Goal: Task Accomplishment & Management: Manage account settings

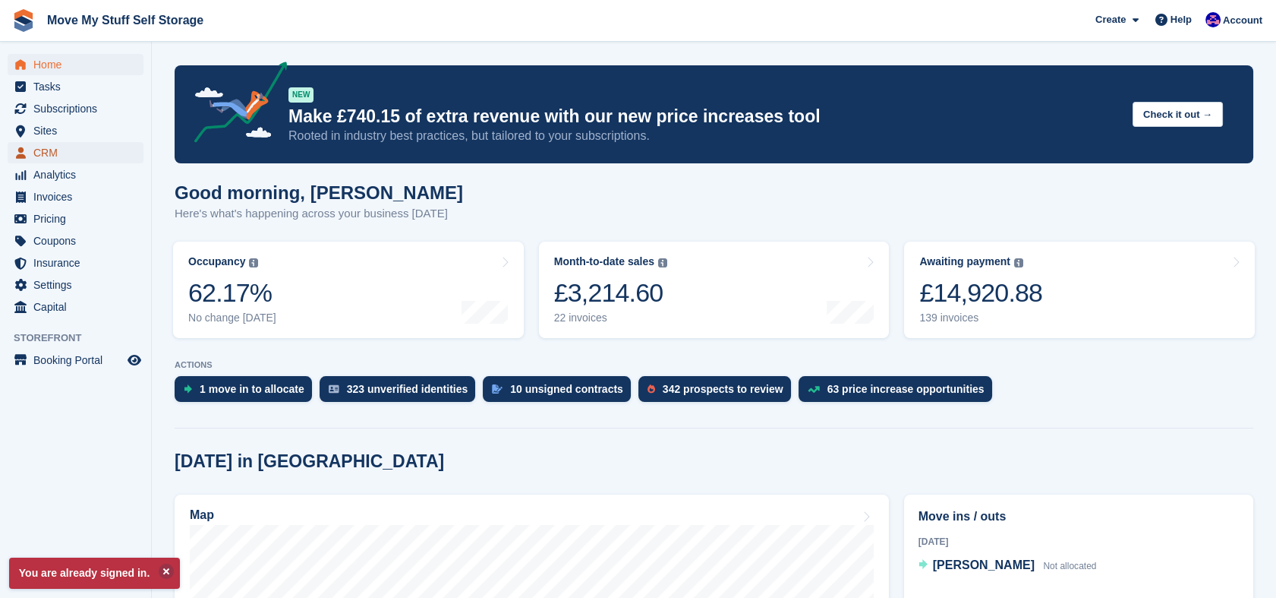
click at [40, 150] on span "CRM" at bounding box center [78, 152] width 91 height 21
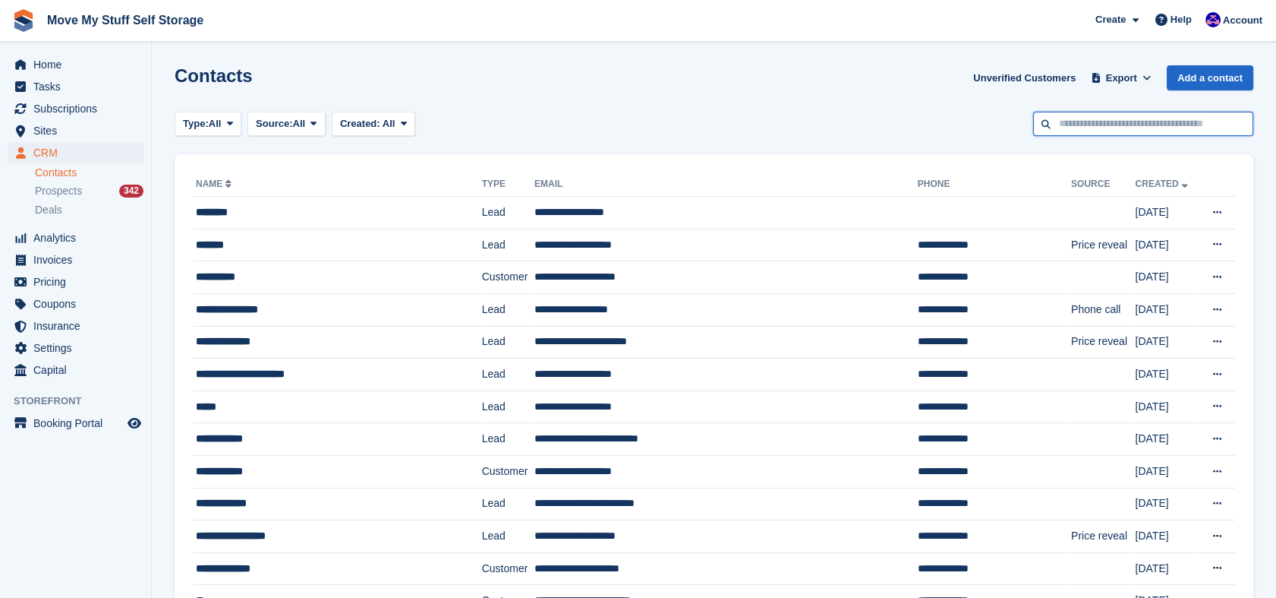
click at [1158, 132] on input "text" at bounding box center [1143, 124] width 220 height 25
type input "*"
type input "*****"
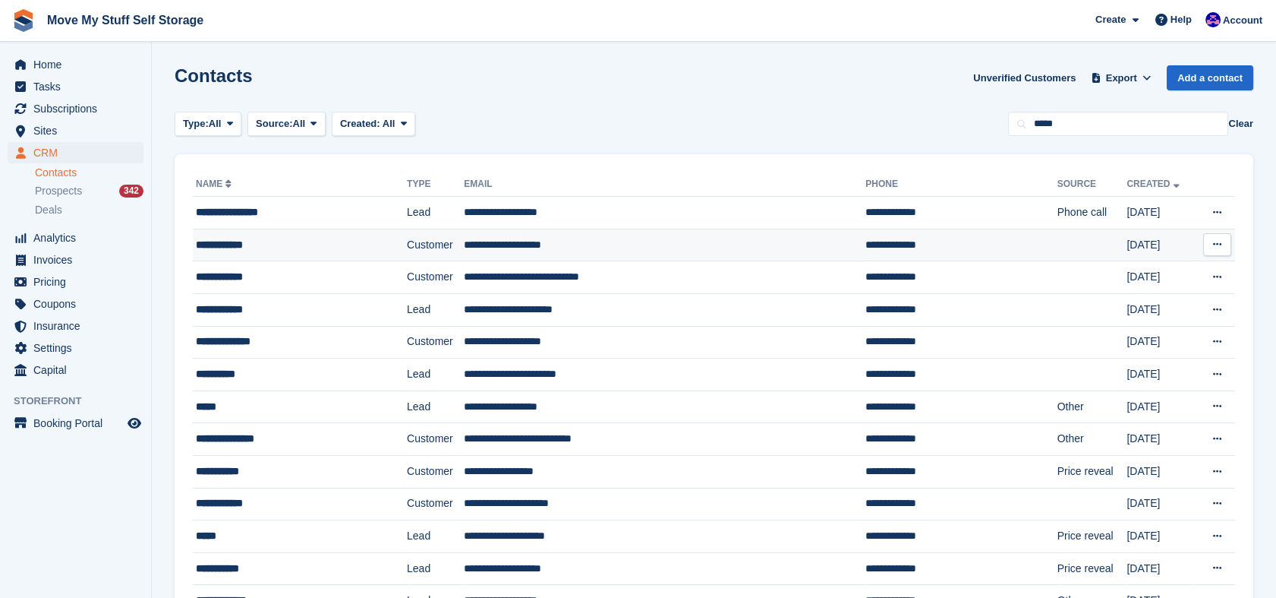
click at [347, 254] on td "**********" at bounding box center [300, 245] width 214 height 33
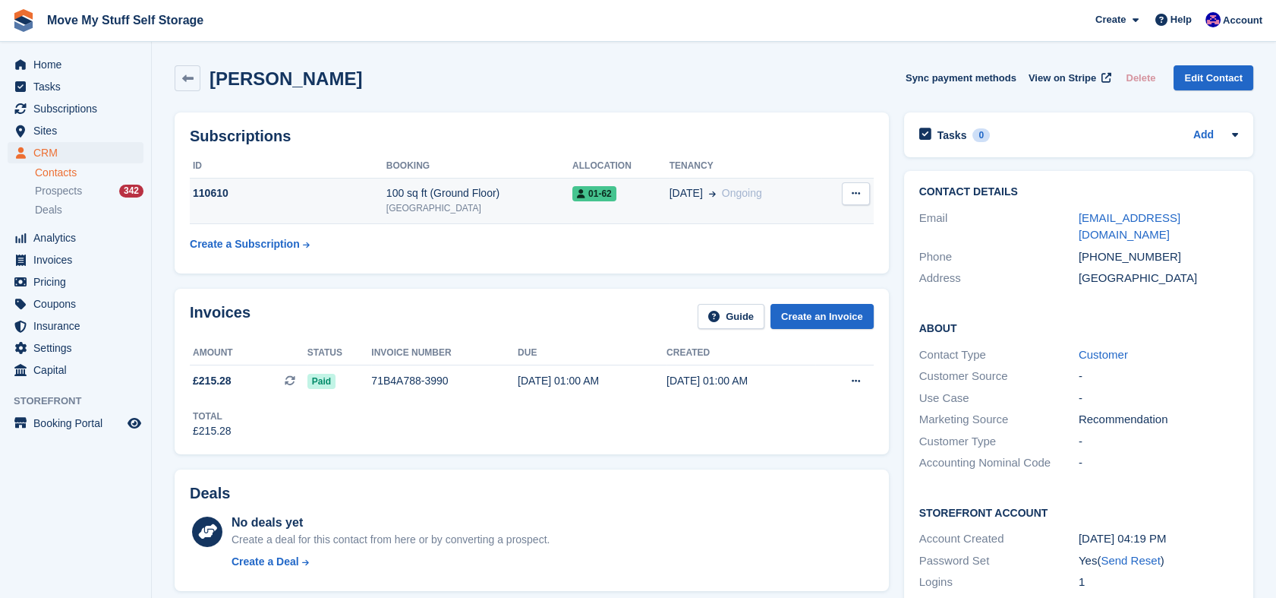
click at [628, 191] on div "01-62" at bounding box center [621, 193] width 97 height 16
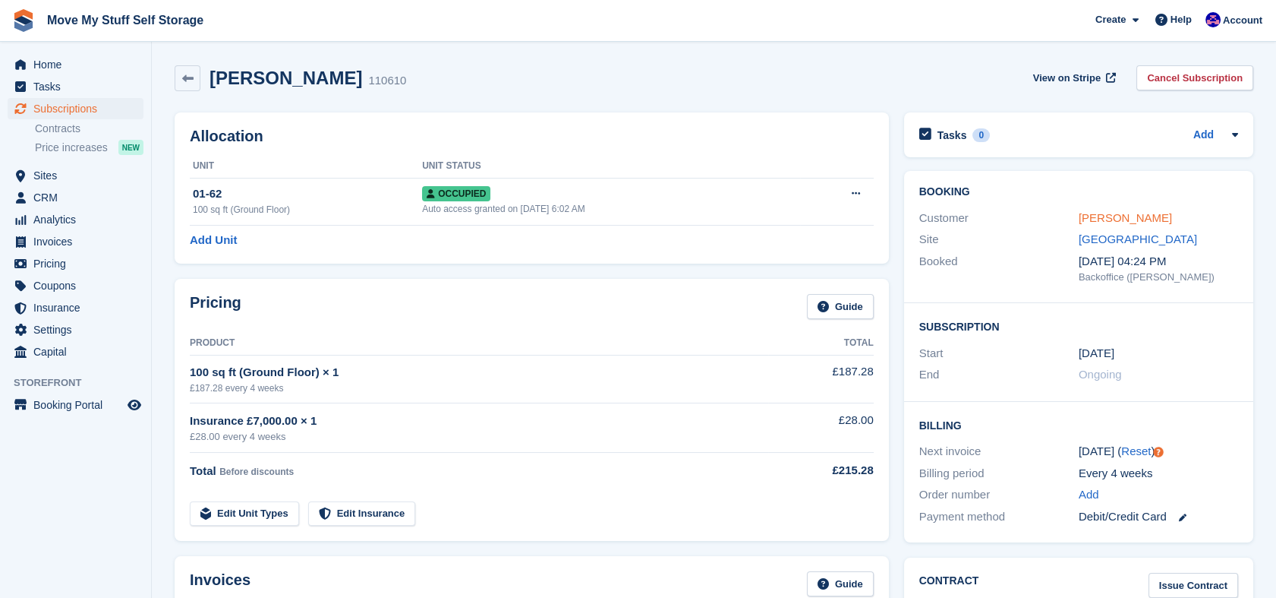
click at [1106, 219] on link "Helen Downes" at bounding box center [1125, 217] width 93 height 13
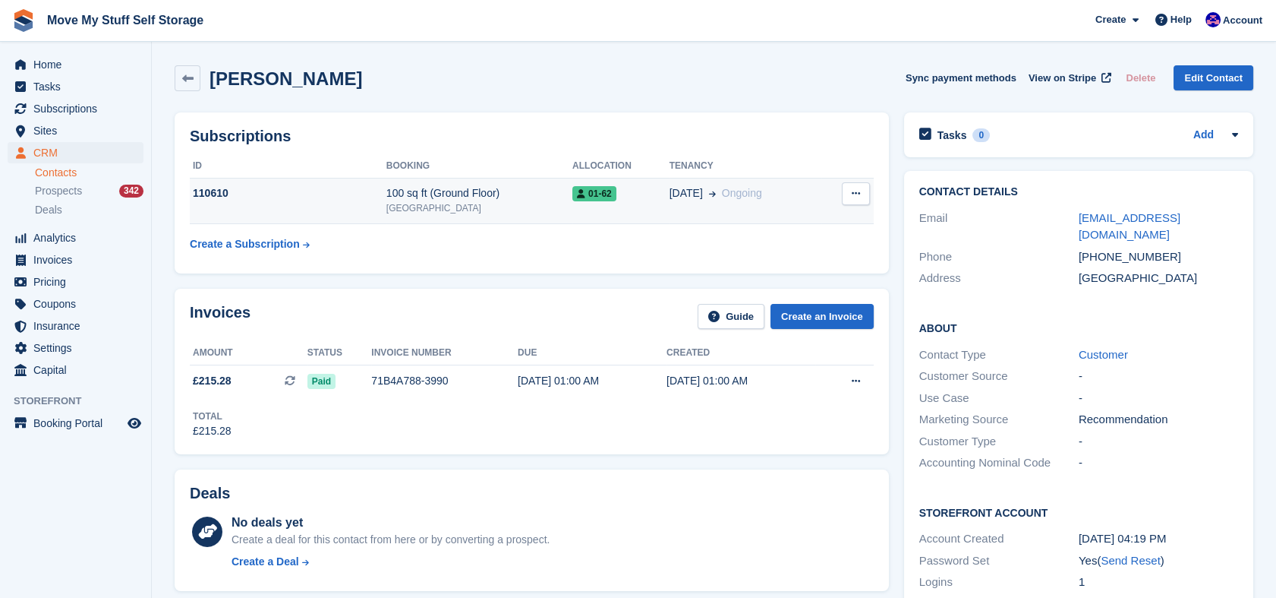
click at [560, 203] on div "[GEOGRAPHIC_DATA]" at bounding box center [480, 208] width 186 height 14
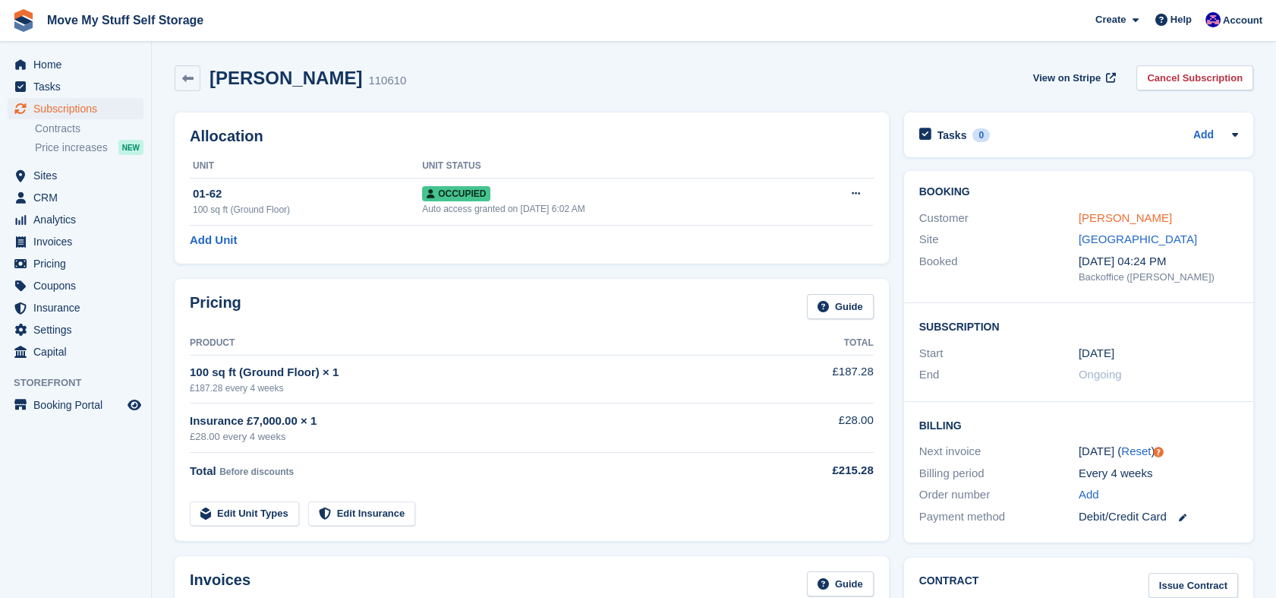
click at [1118, 219] on link "Helen Downes" at bounding box center [1125, 217] width 93 height 13
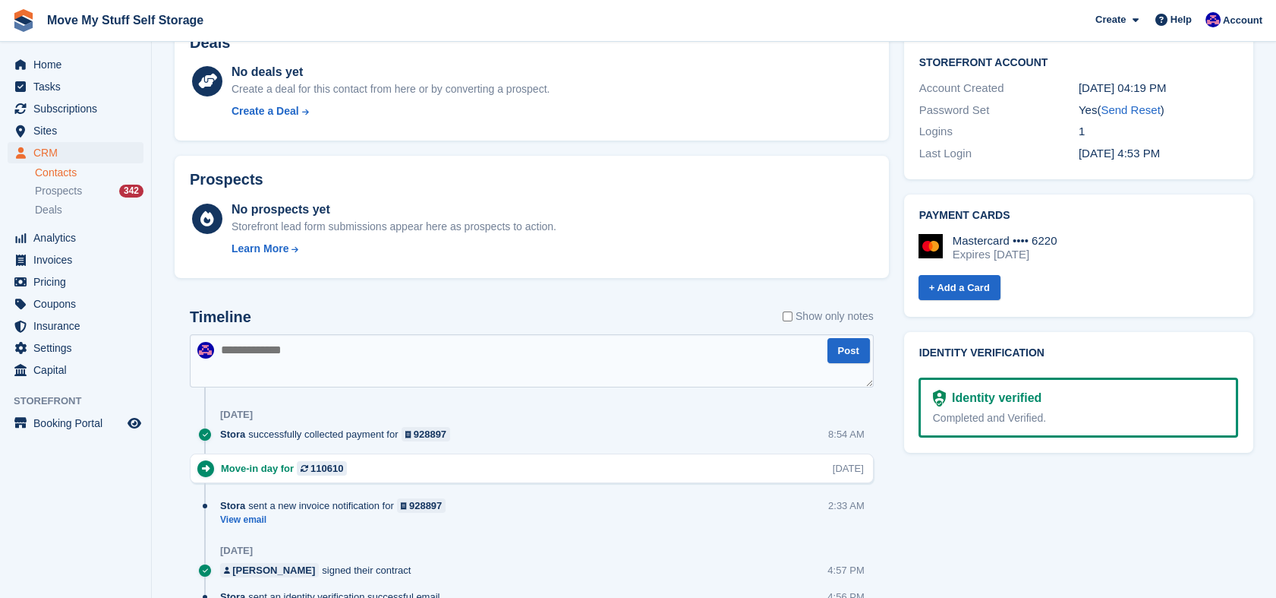
scroll to position [314, 0]
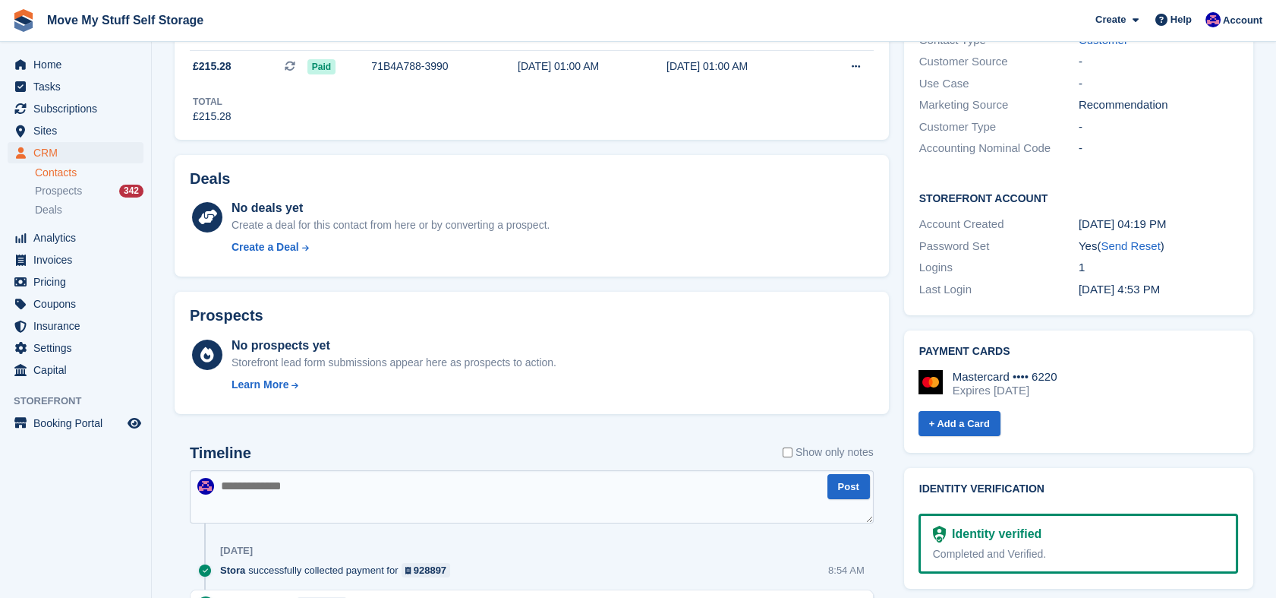
click at [394, 503] on textarea at bounding box center [532, 496] width 684 height 53
type textarea "**********"
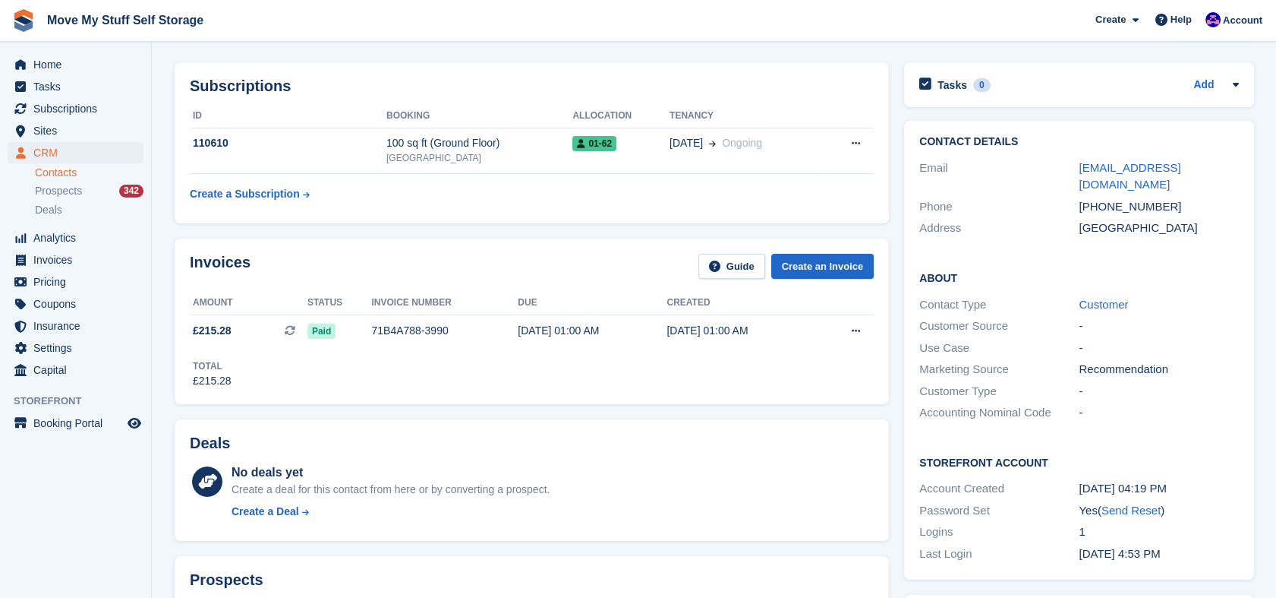
scroll to position [16, 0]
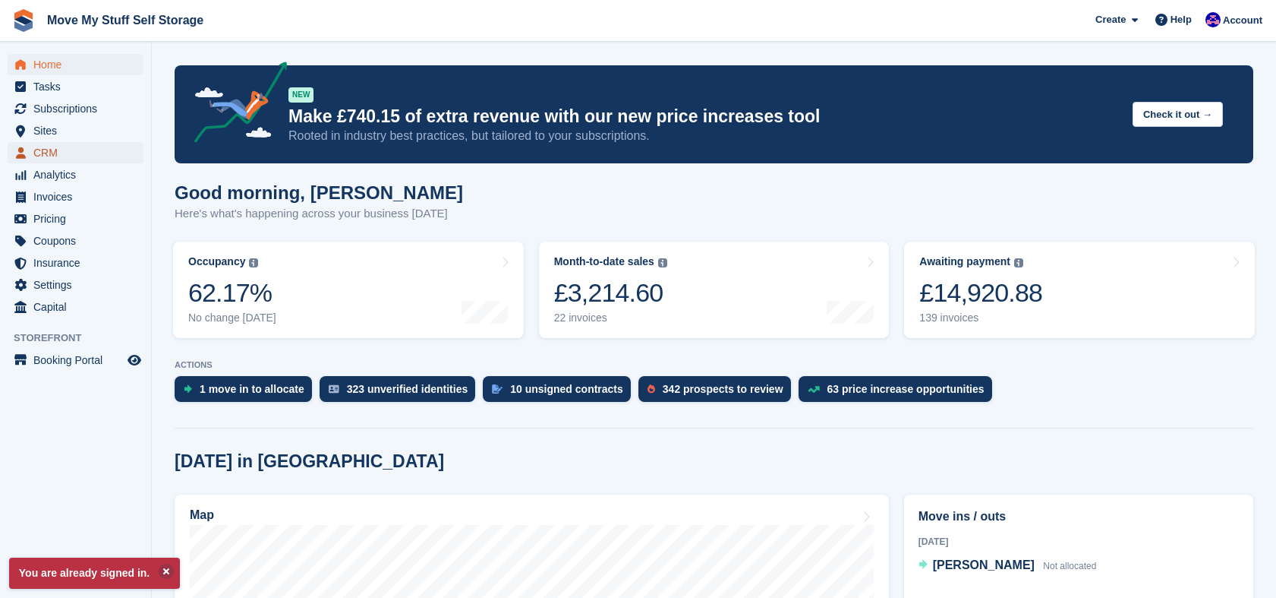
click at [51, 155] on span "CRM" at bounding box center [78, 152] width 91 height 21
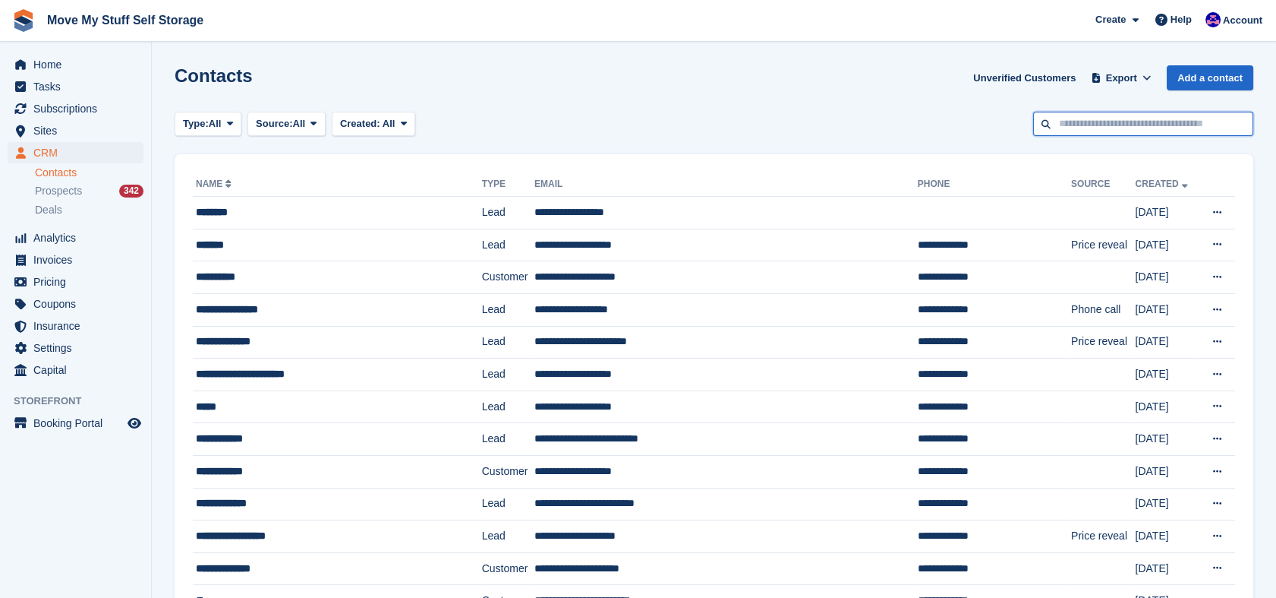
click at [1074, 134] on input "text" at bounding box center [1143, 124] width 220 height 25
type input "****"
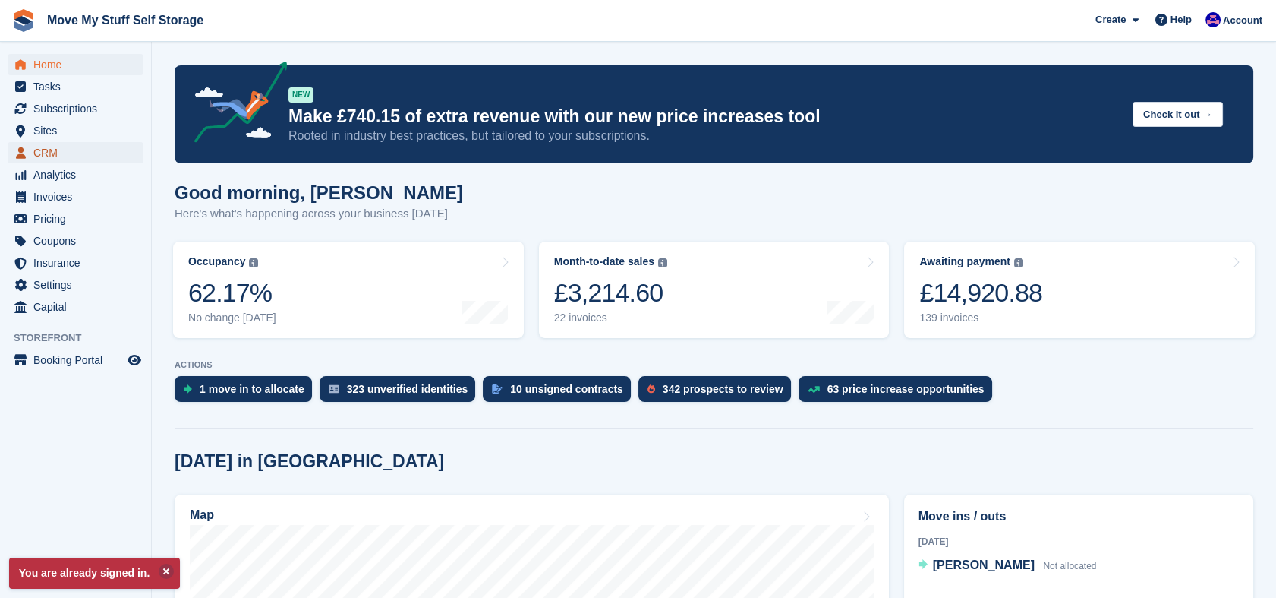
click at [49, 151] on span "CRM" at bounding box center [78, 152] width 91 height 21
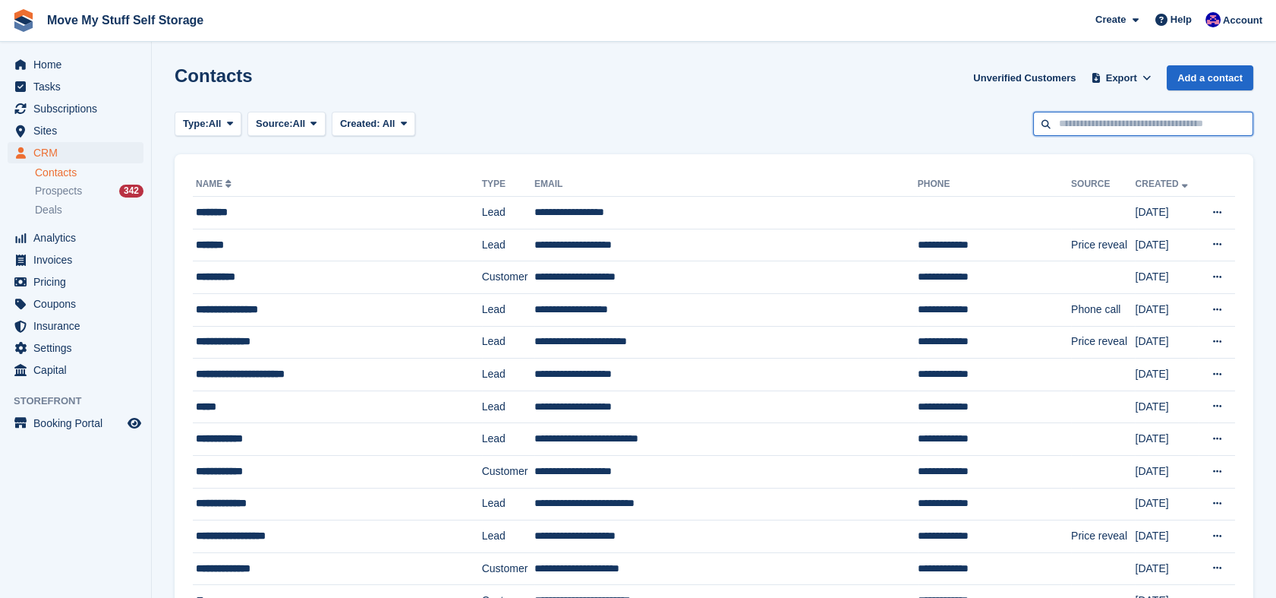
click at [1138, 119] on input "text" at bounding box center [1143, 124] width 220 height 25
type input "*******"
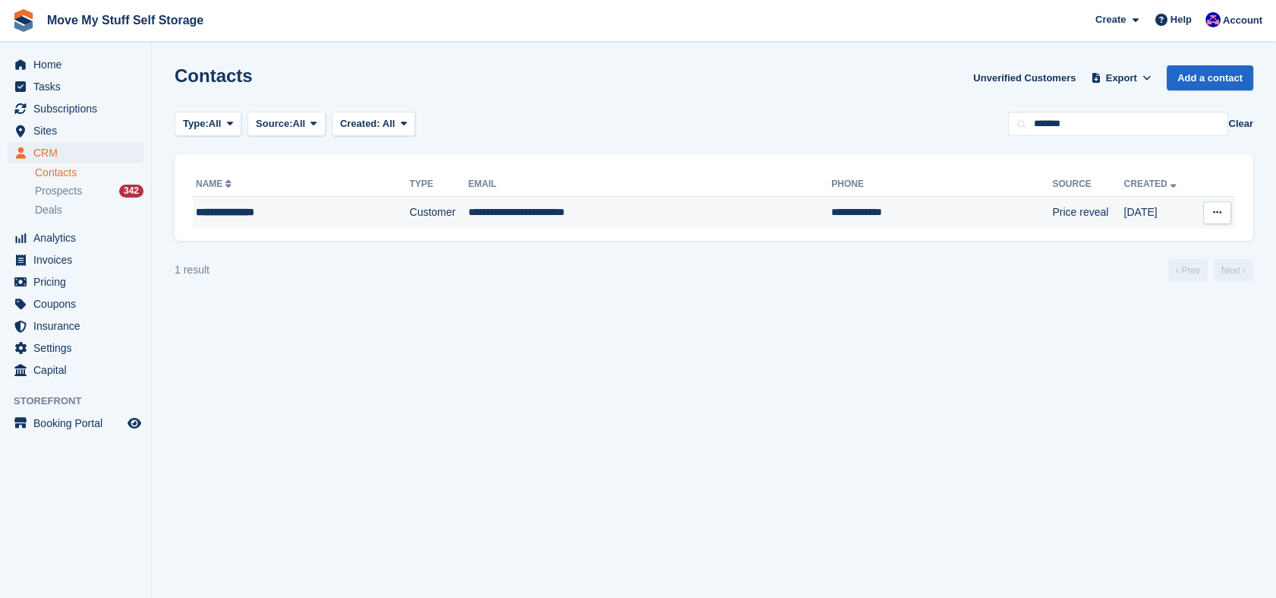
click at [713, 203] on td "**********" at bounding box center [650, 213] width 363 height 32
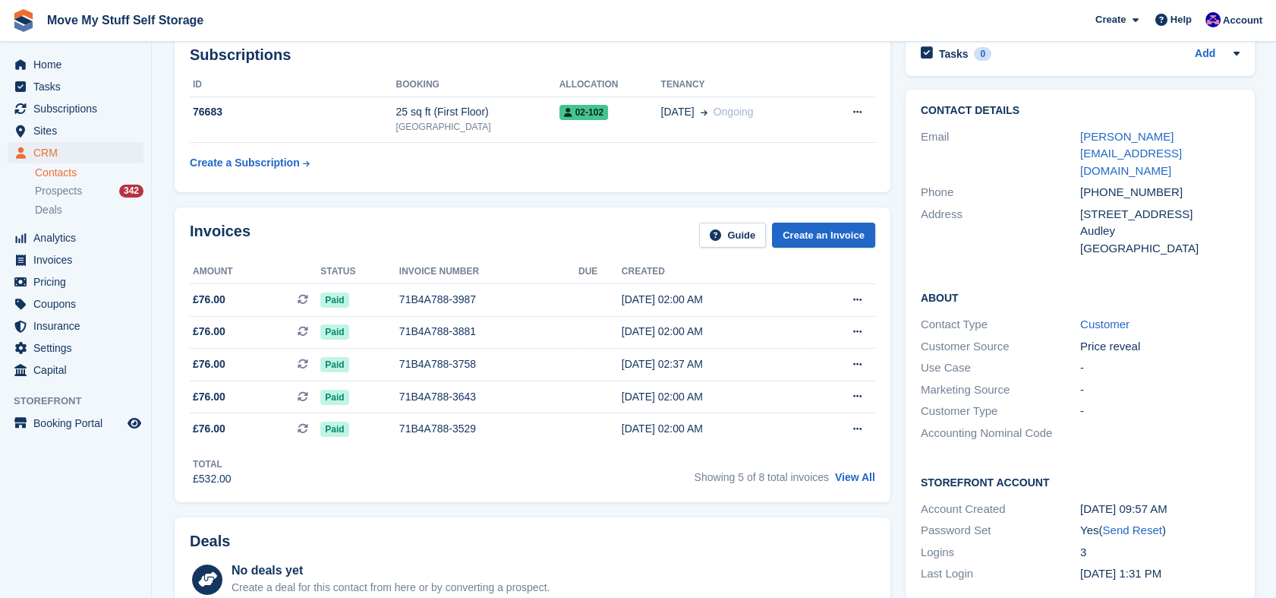
scroll to position [63, 0]
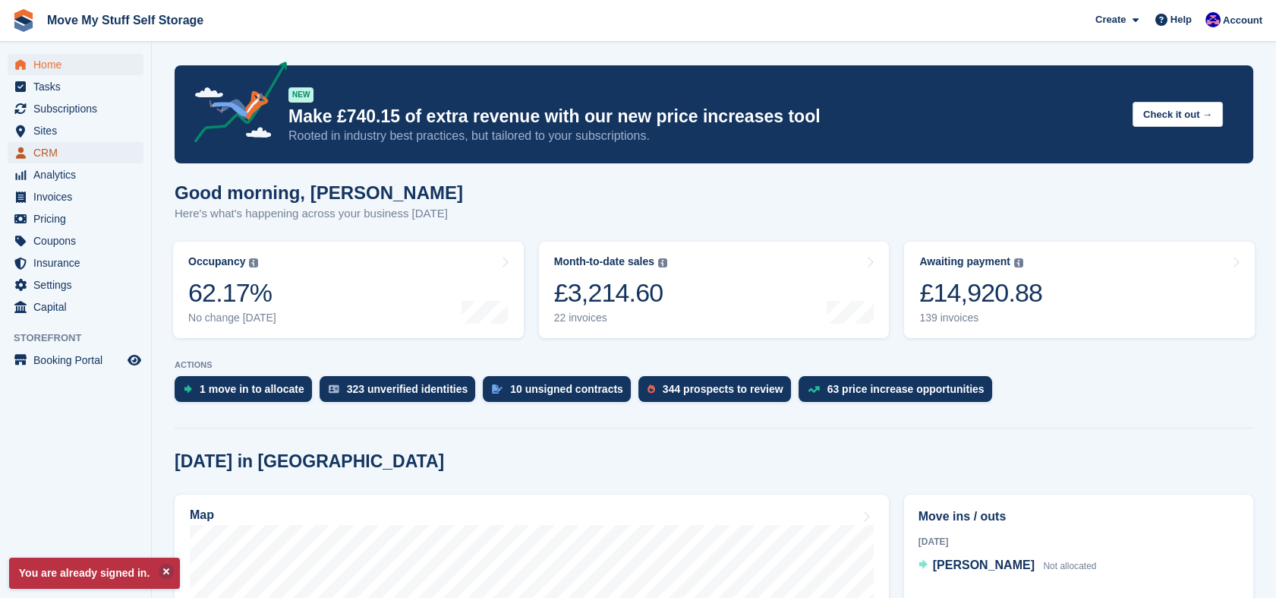
click at [52, 152] on span "CRM" at bounding box center [78, 152] width 91 height 21
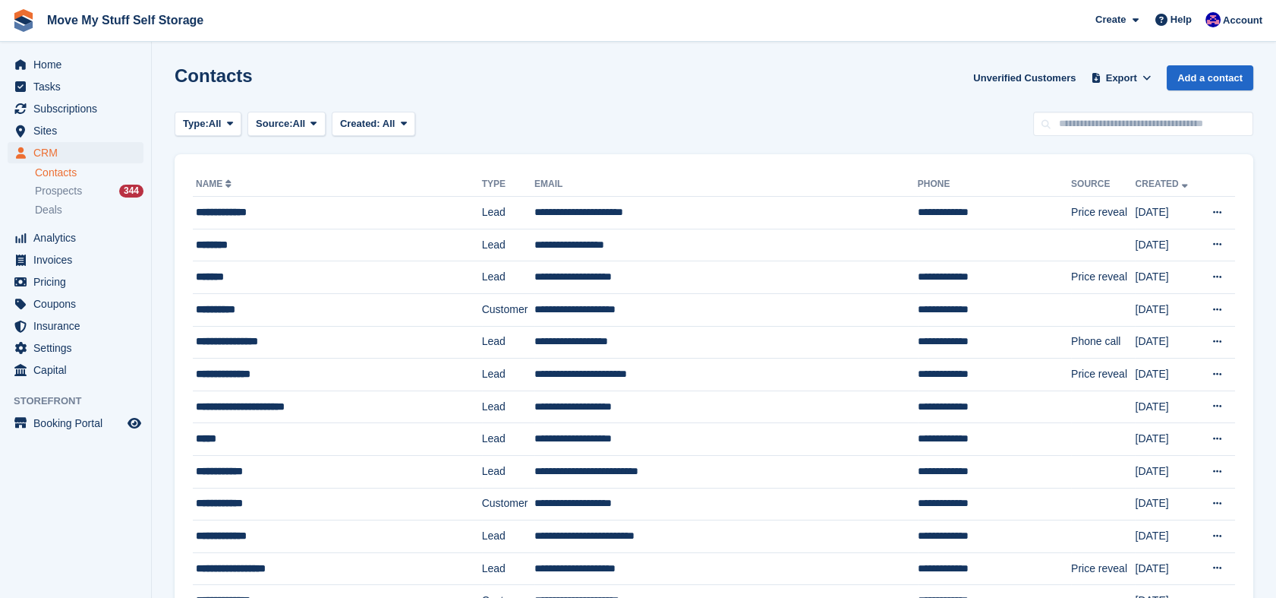
click at [393, 194] on th "Name" at bounding box center [337, 184] width 289 height 24
click at [392, 211] on div "**********" at bounding box center [321, 212] width 250 height 16
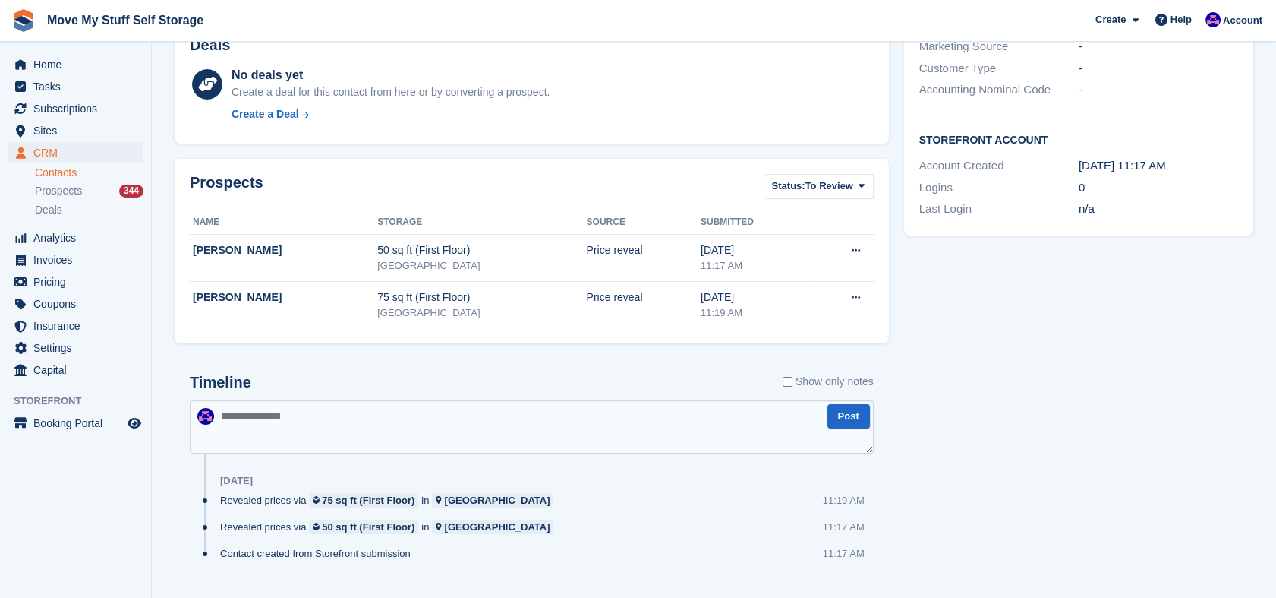
scroll to position [402, 0]
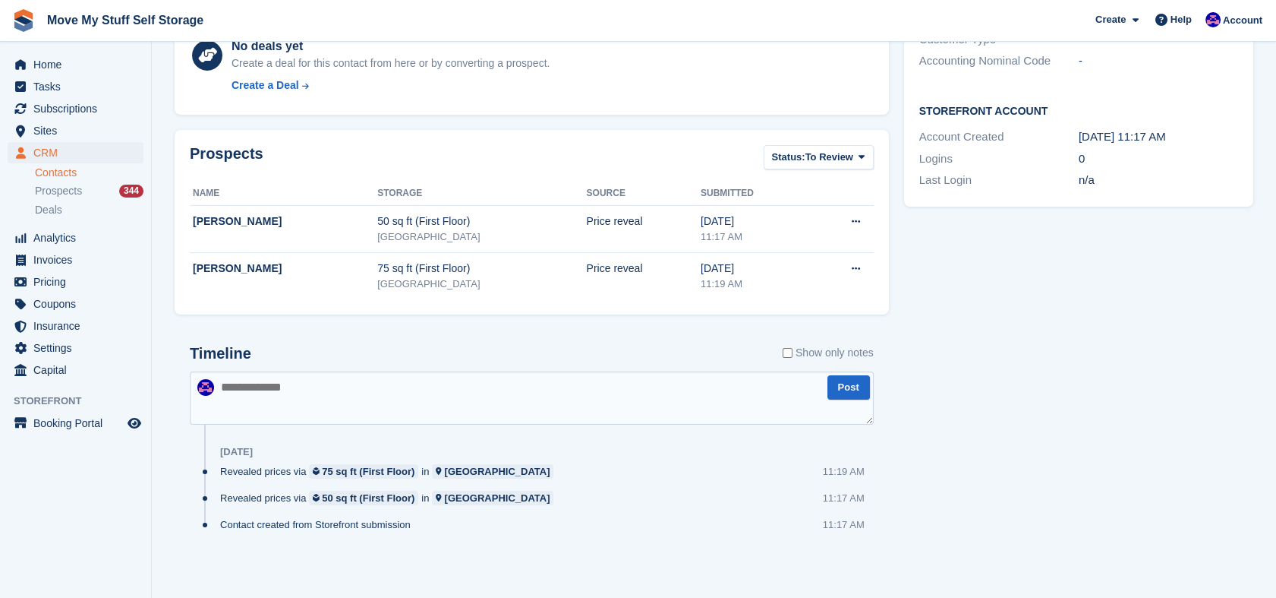
click at [505, 390] on textarea at bounding box center [532, 397] width 684 height 53
click at [510, 400] on textarea at bounding box center [532, 397] width 684 height 53
click at [559, 408] on textarea at bounding box center [532, 397] width 684 height 53
type textarea "*"
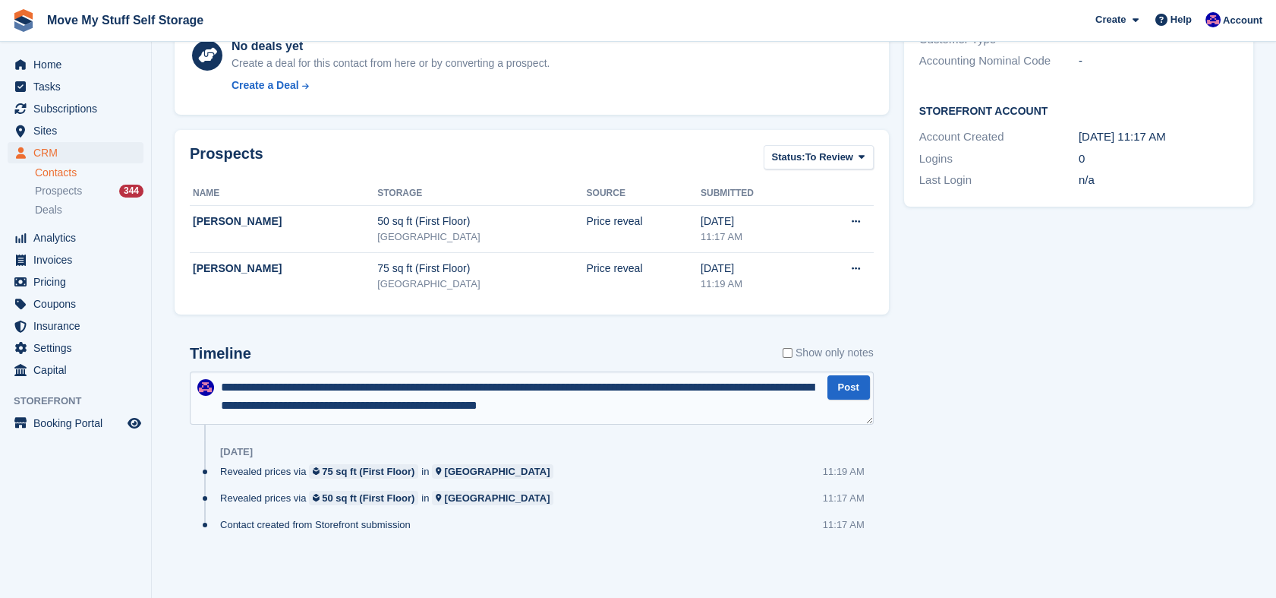
type textarea "**********"
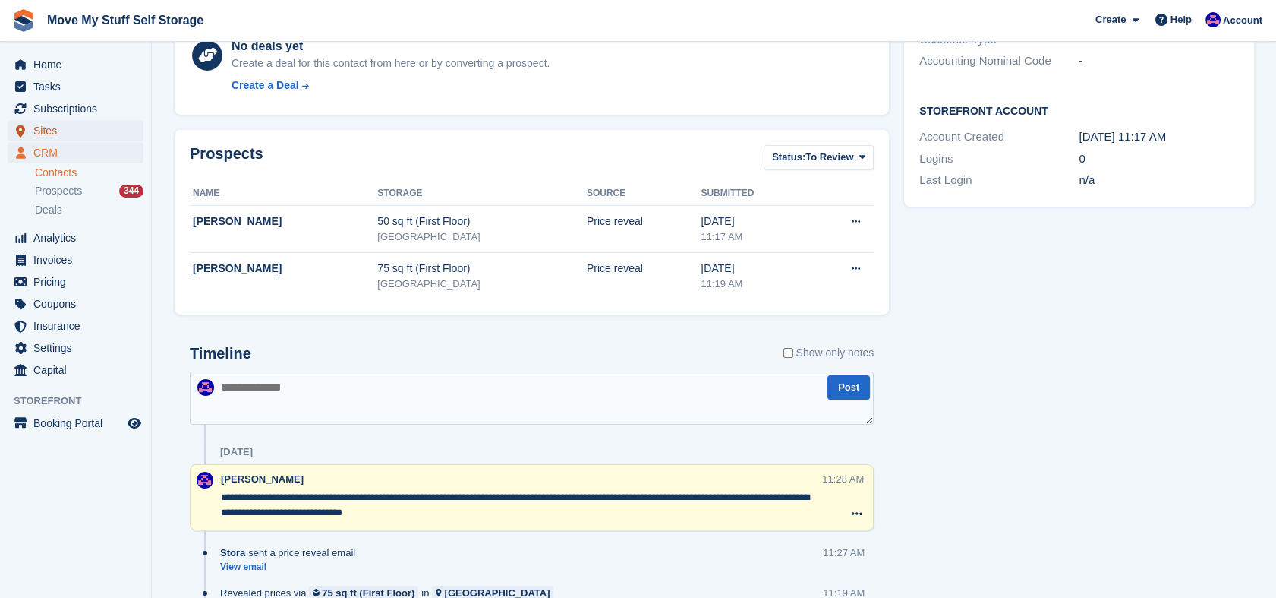
click at [43, 134] on span "Sites" at bounding box center [78, 130] width 91 height 21
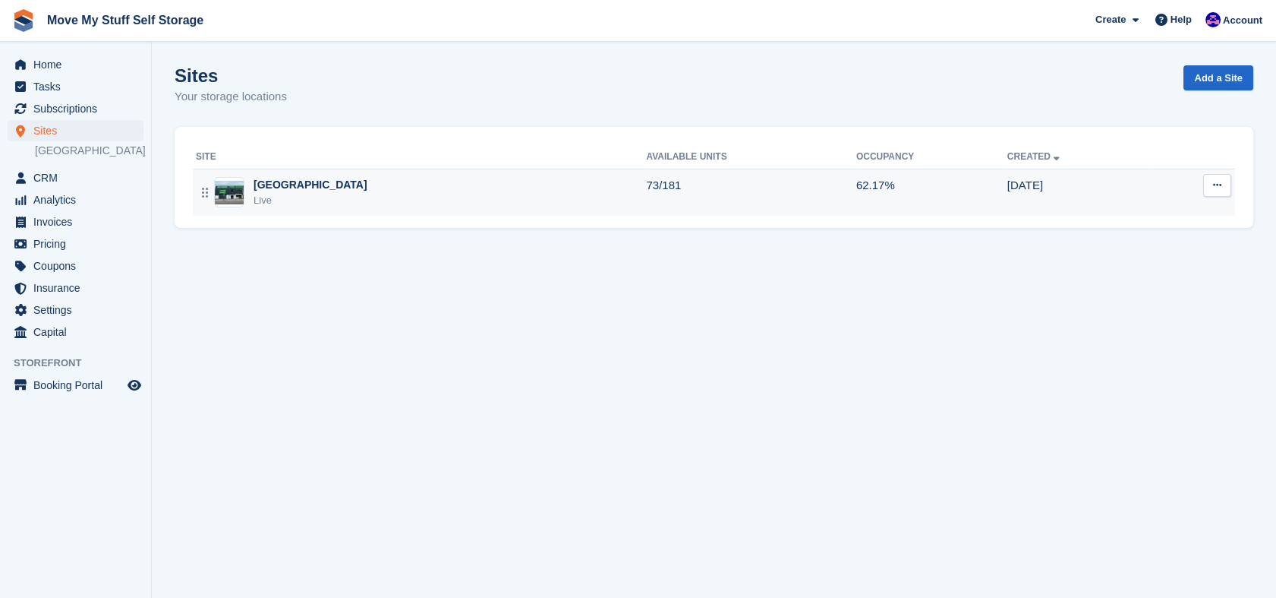
click at [369, 175] on td "Stoke-on-Trent Live" at bounding box center [419, 192] width 453 height 47
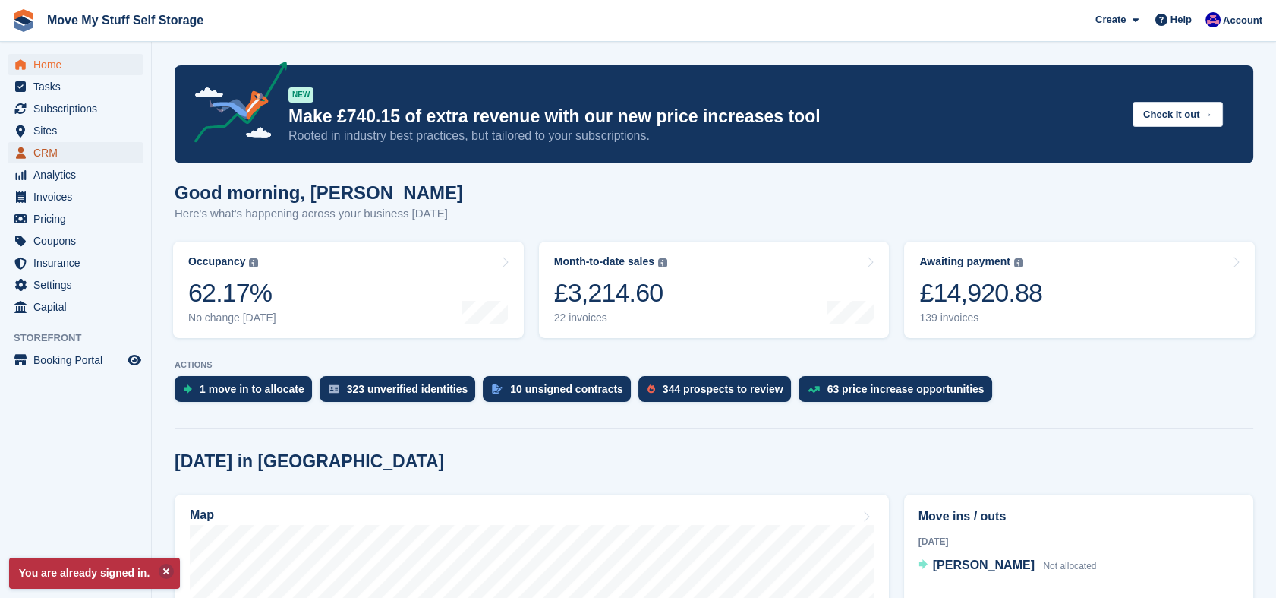
click at [58, 161] on span "CRM" at bounding box center [78, 152] width 91 height 21
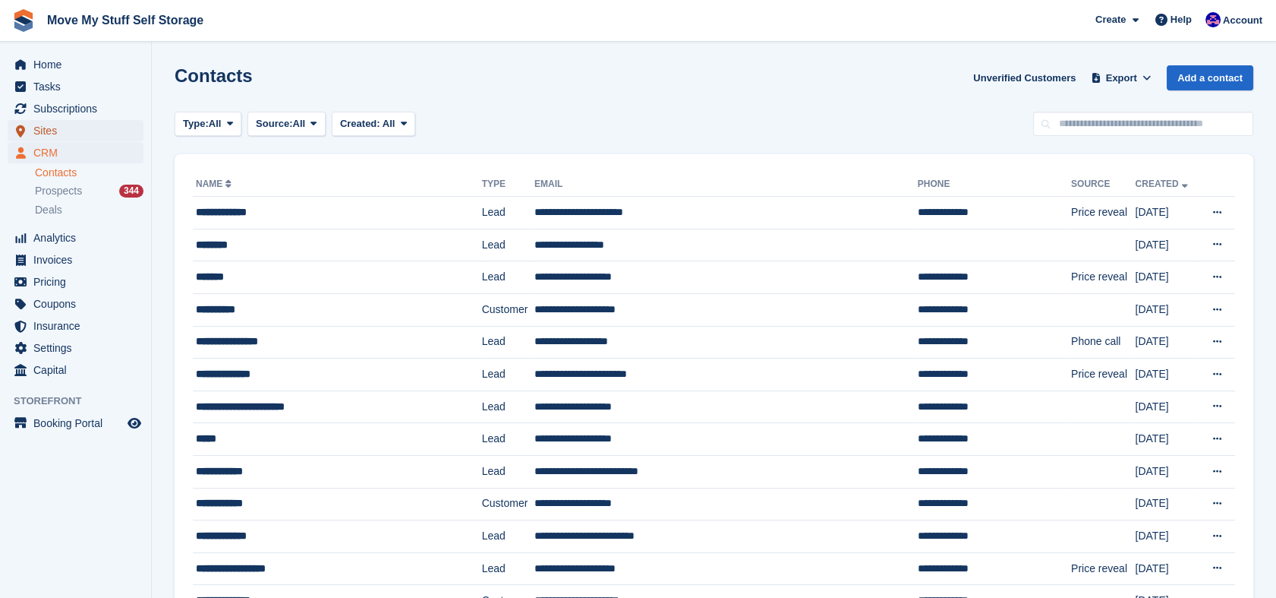
click at [52, 124] on span "Sites" at bounding box center [78, 130] width 91 height 21
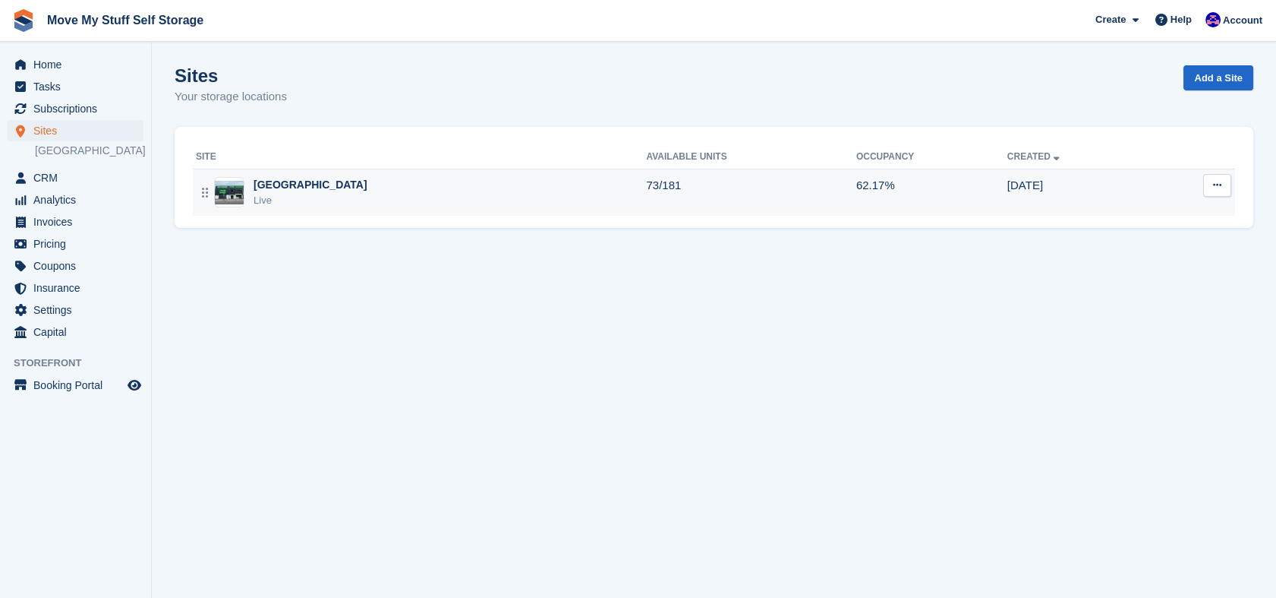
click at [396, 175] on td "Stoke-on-Trent Live" at bounding box center [419, 192] width 453 height 47
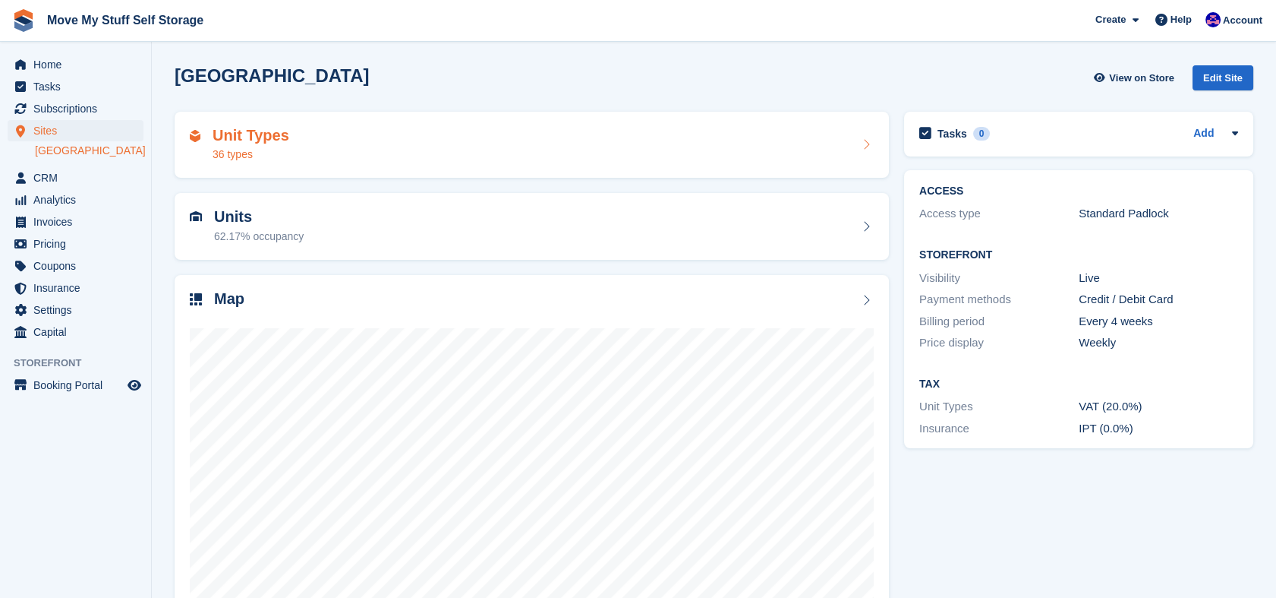
click at [402, 166] on div "Unit Types 36 types" at bounding box center [532, 145] width 715 height 67
click at [364, 119] on div "Unit Types 36 types" at bounding box center [532, 145] width 715 height 67
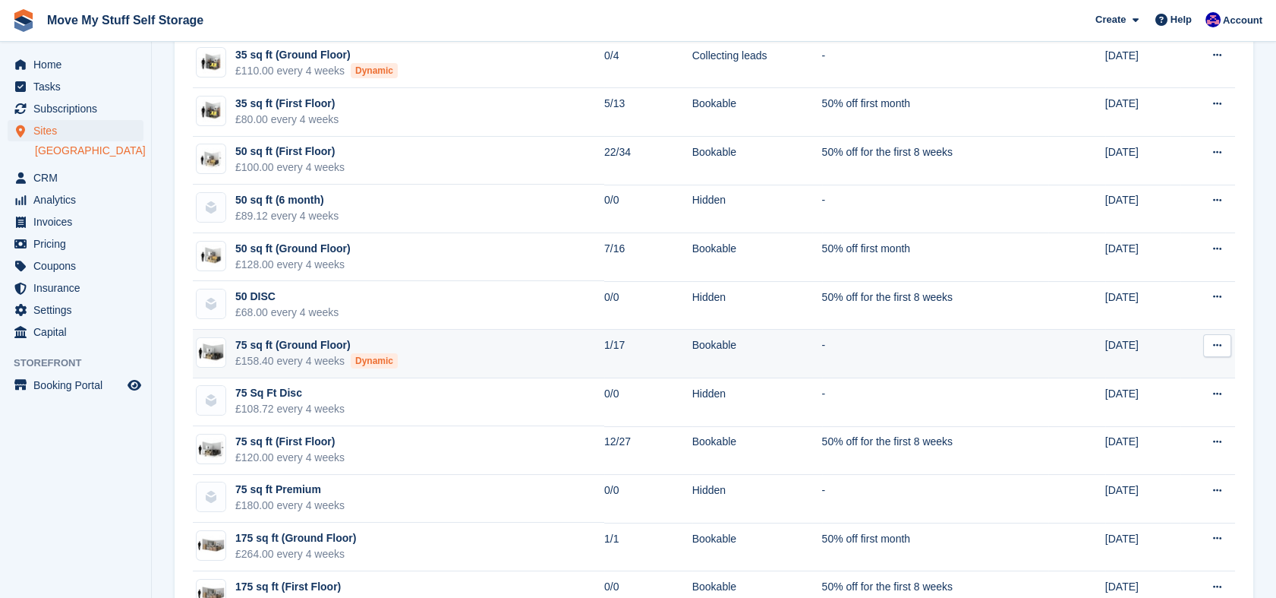
scroll to position [516, 0]
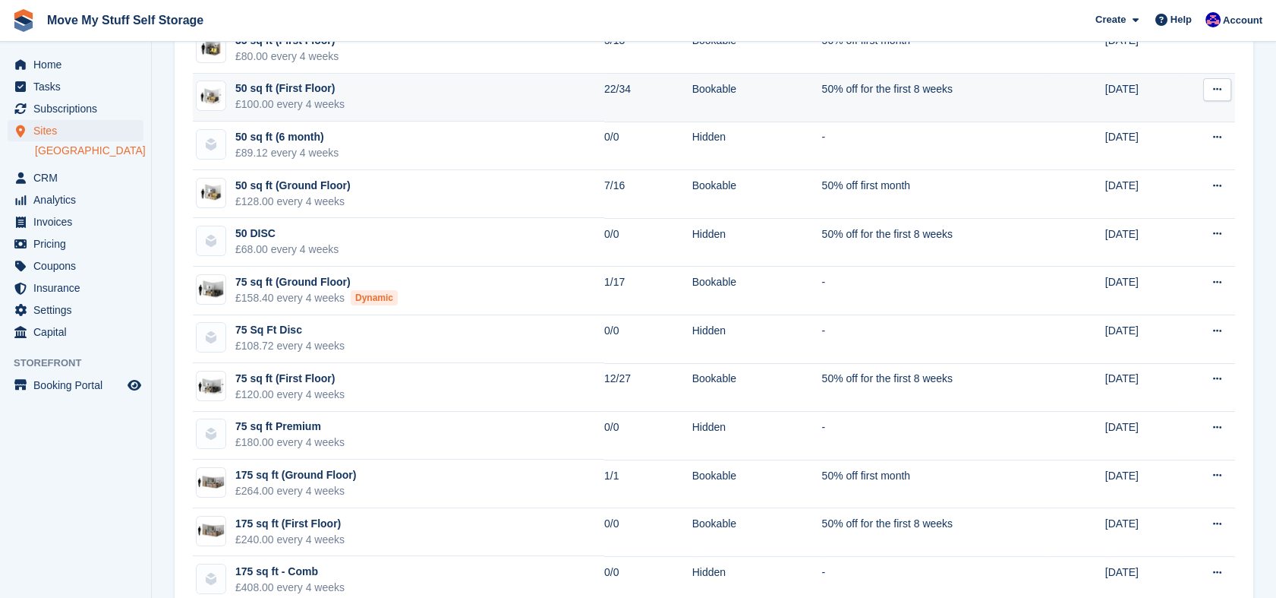
click at [371, 93] on td "50 sq ft (First Floor) £100.00 every 4 weeks" at bounding box center [399, 98] width 412 height 49
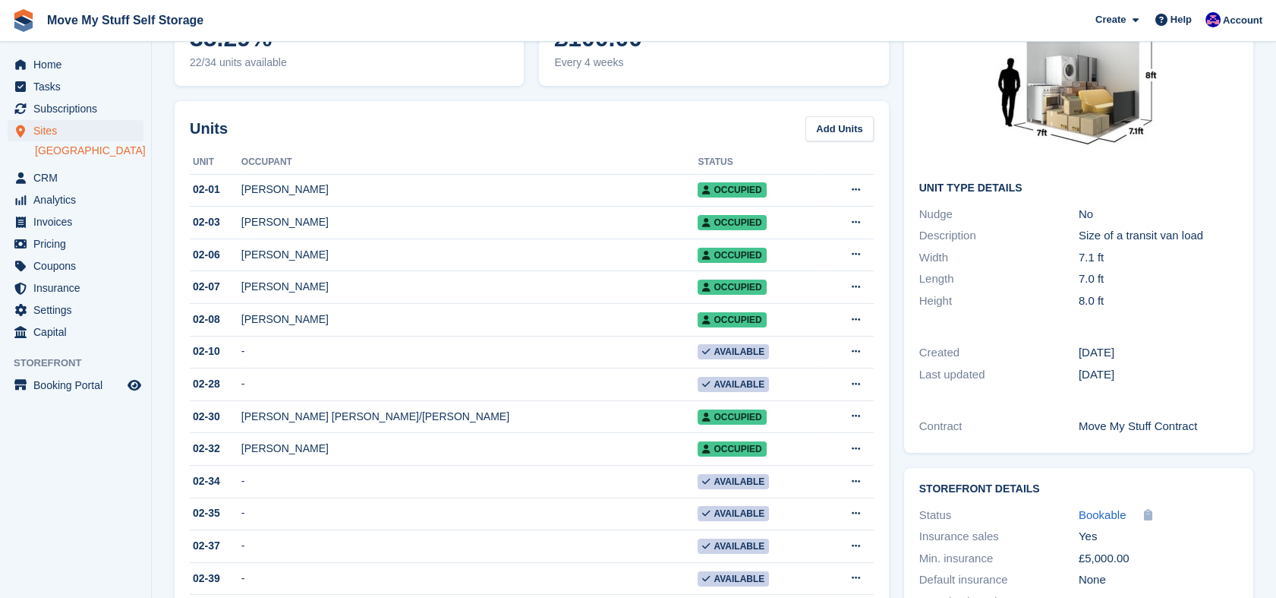
scroll to position [149, 0]
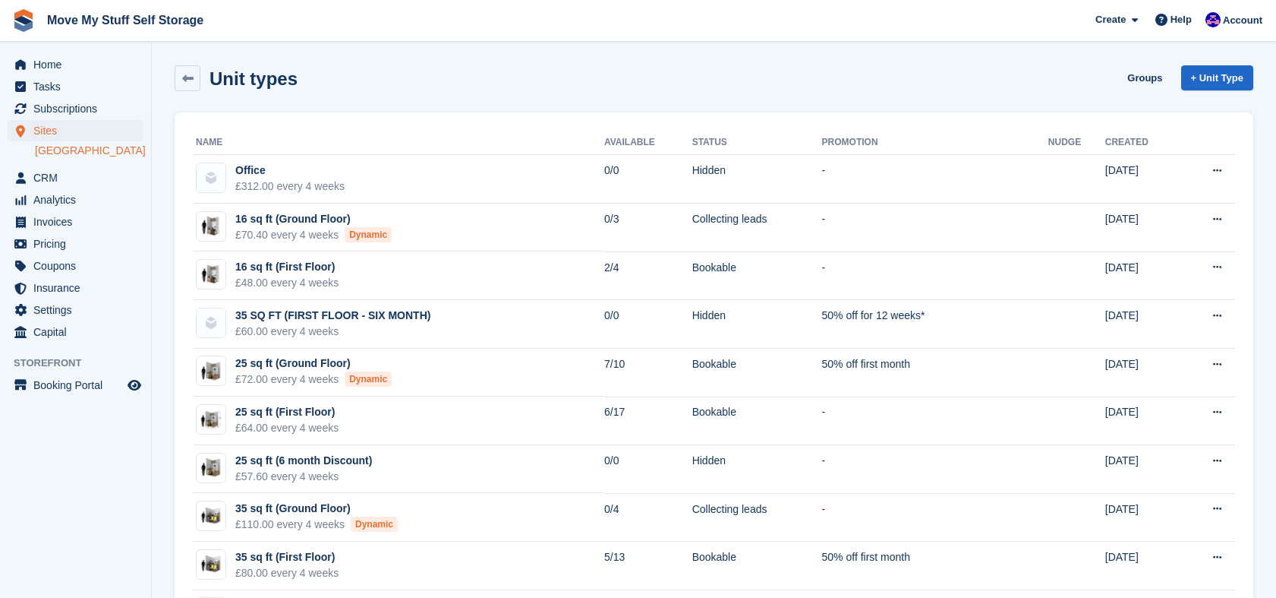
scroll to position [516, 0]
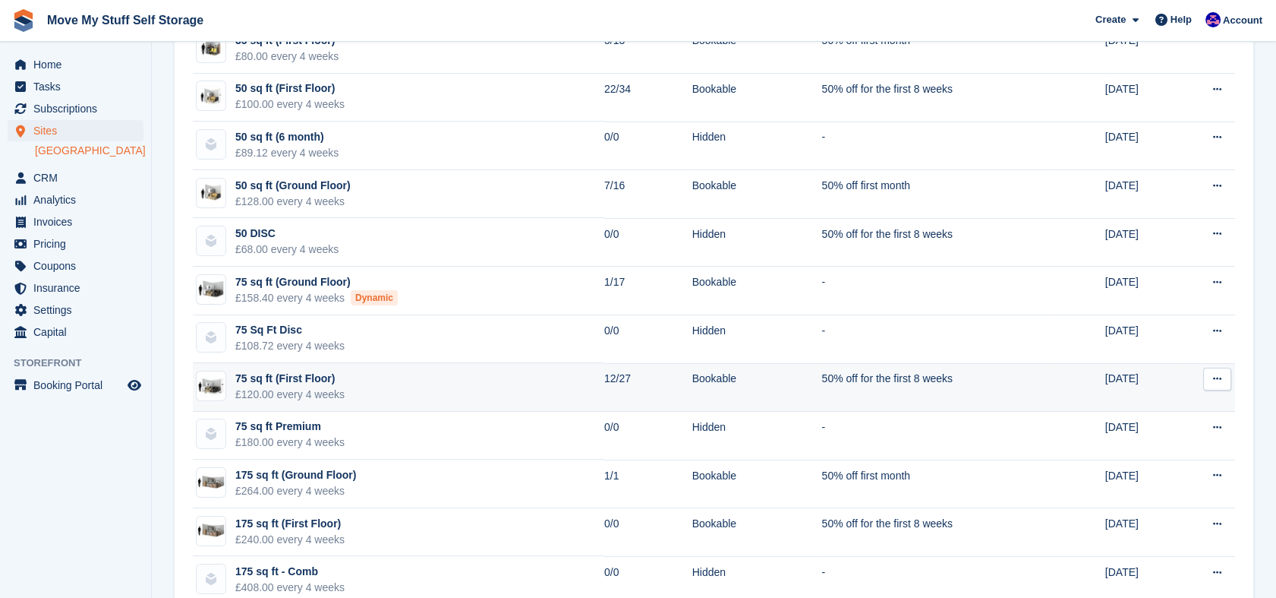
click at [379, 377] on td "75 sq ft (First Floor) £120.00 every 4 weeks" at bounding box center [399, 387] width 412 height 49
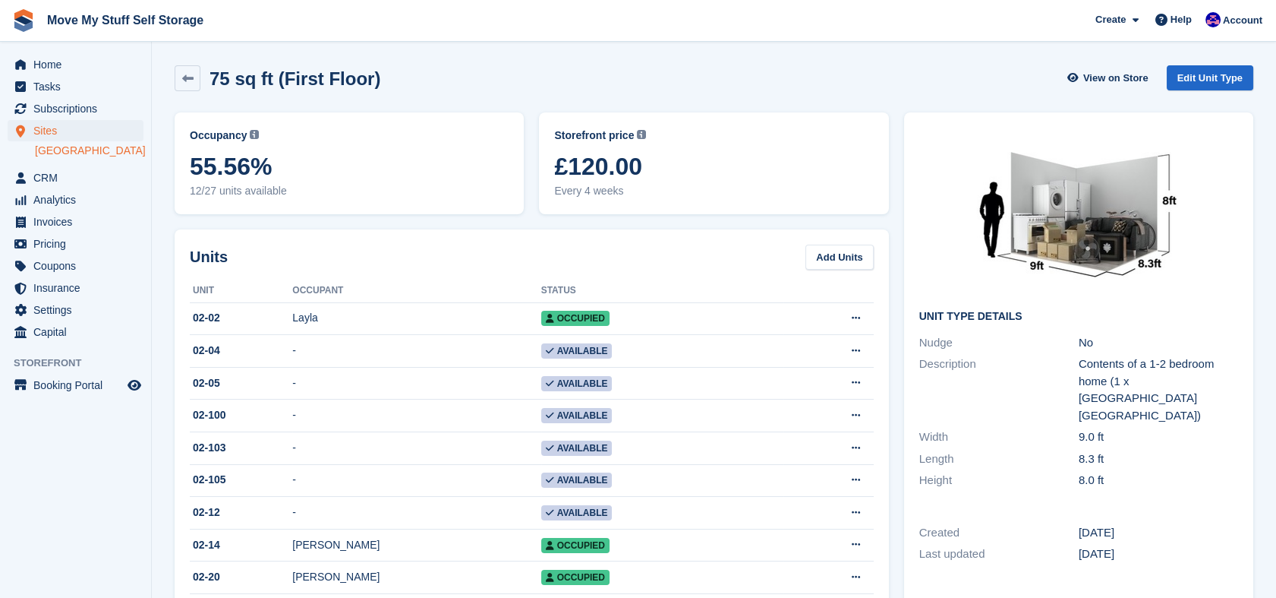
scroll to position [58, 0]
